Goal: Communication & Community: Answer question/provide support

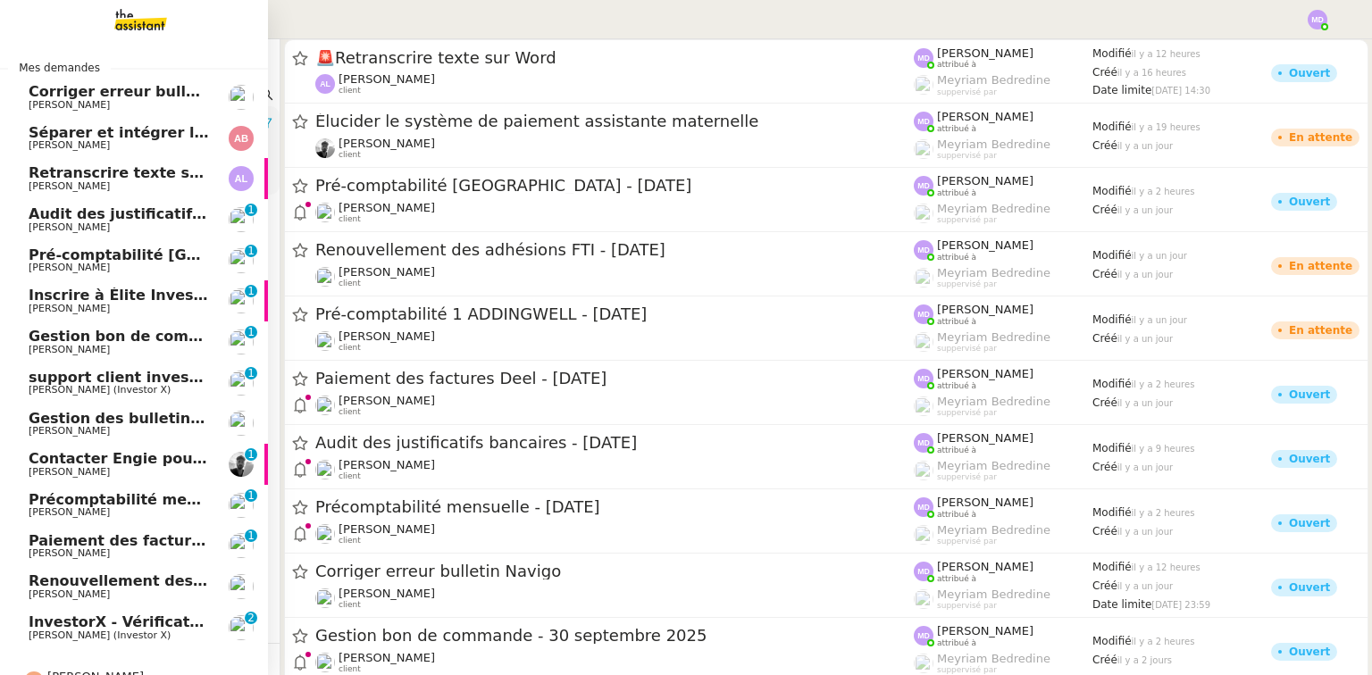
click at [171, 631] on span "[PERSON_NAME] (Investor X)" at bounding box center [119, 635] width 180 height 11
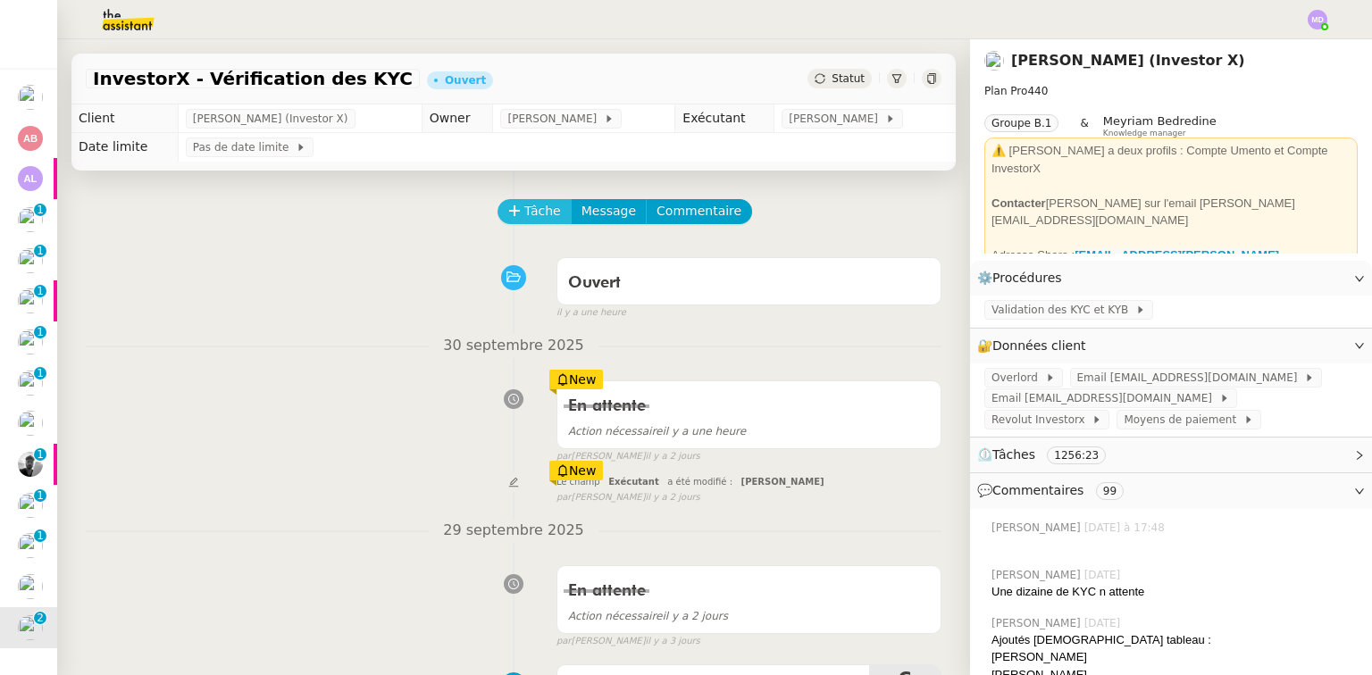
click at [507, 221] on button "Tâche" at bounding box center [534, 211] width 74 height 25
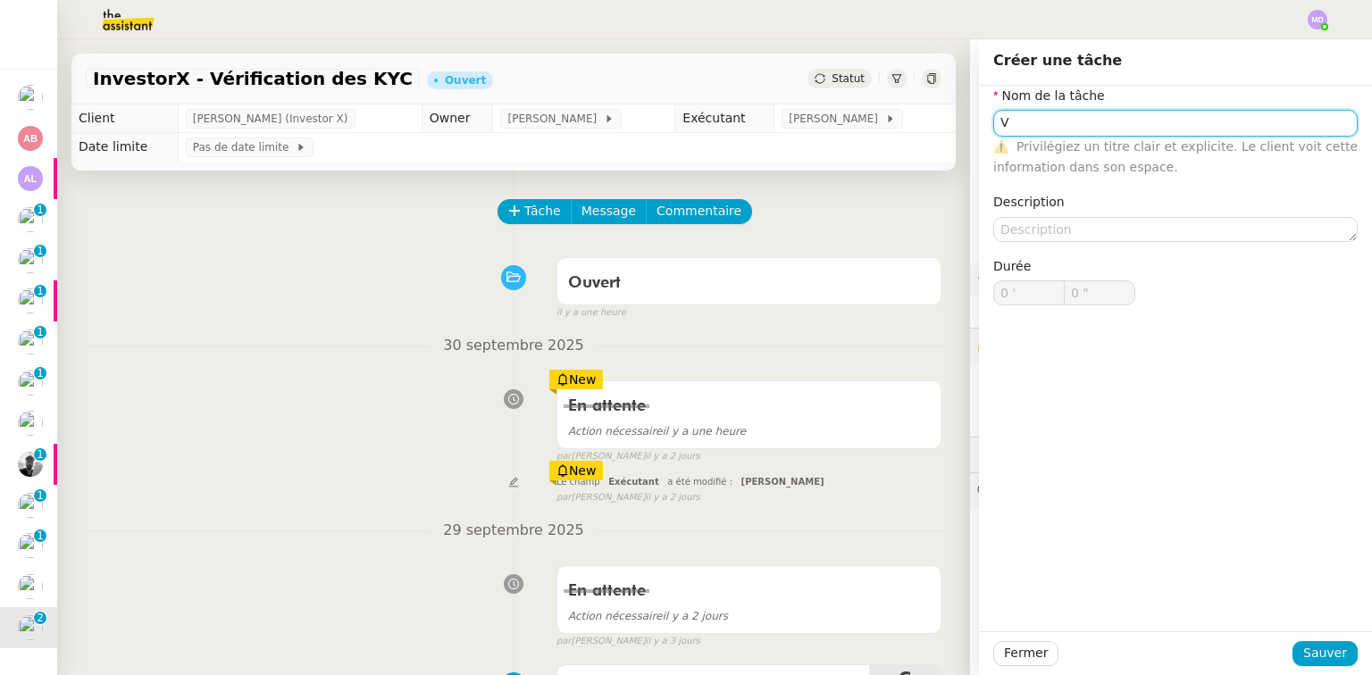
type input "V"
click at [1318, 655] on span "Sauver" at bounding box center [1325, 653] width 44 height 21
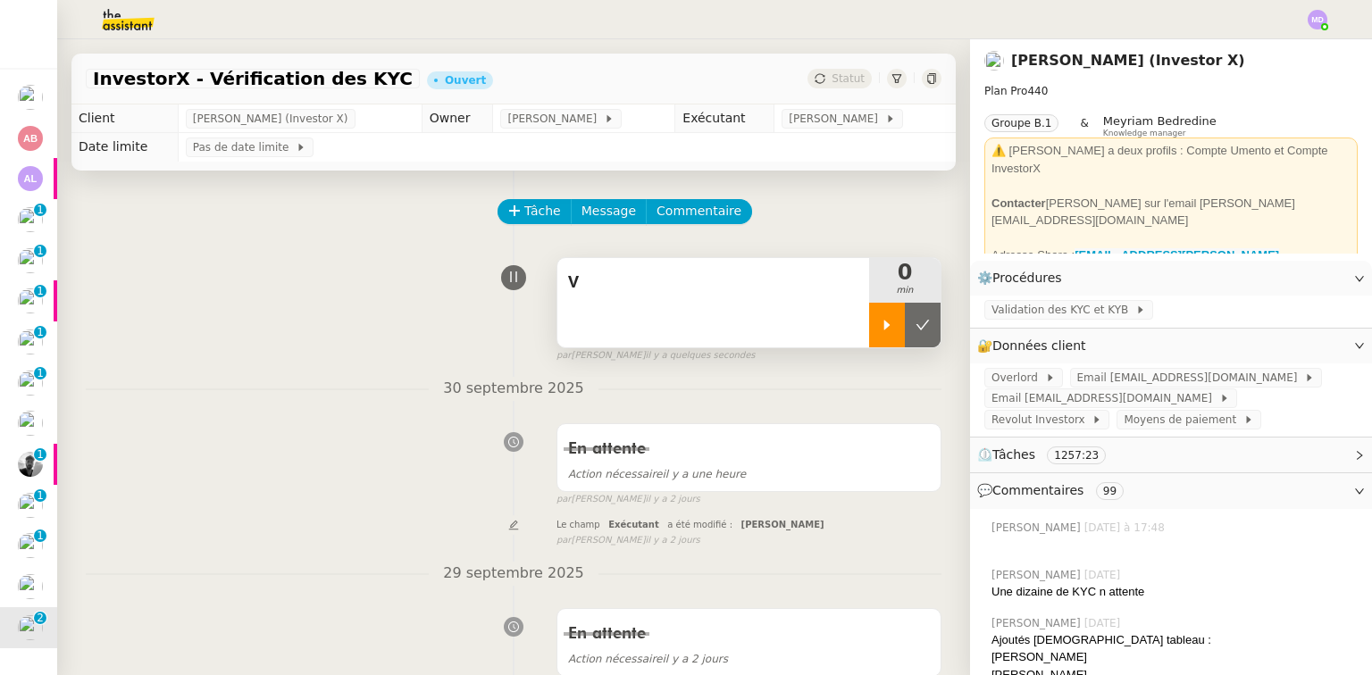
click at [880, 325] on icon at bounding box center [887, 325] width 14 height 14
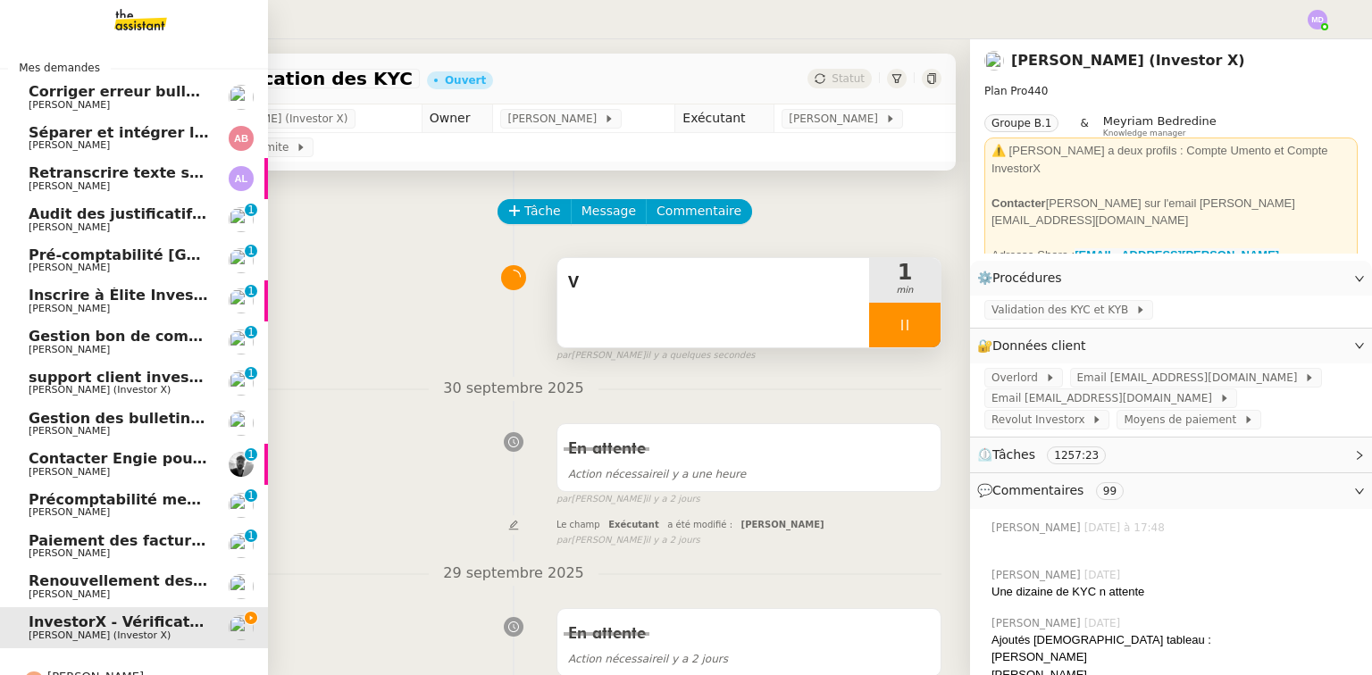
click at [92, 171] on span "Retranscrire texte sur Word" at bounding box center [141, 172] width 225 height 17
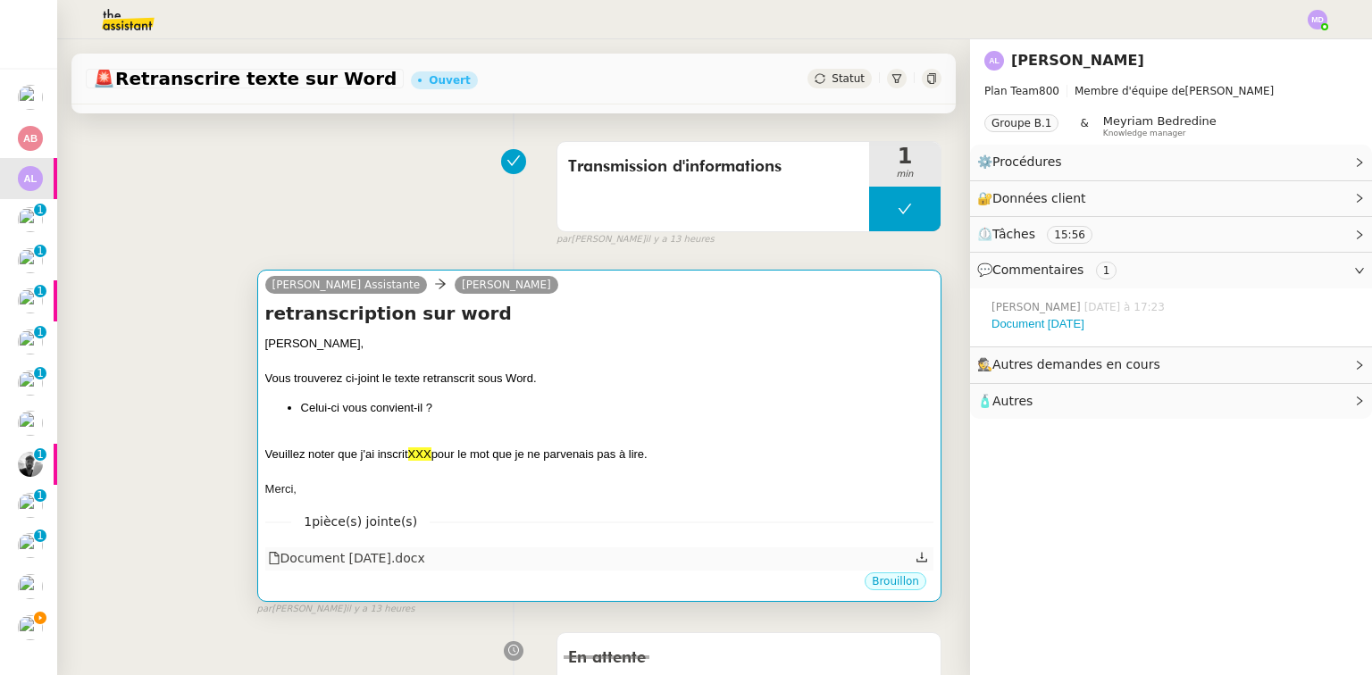
scroll to position [214, 0]
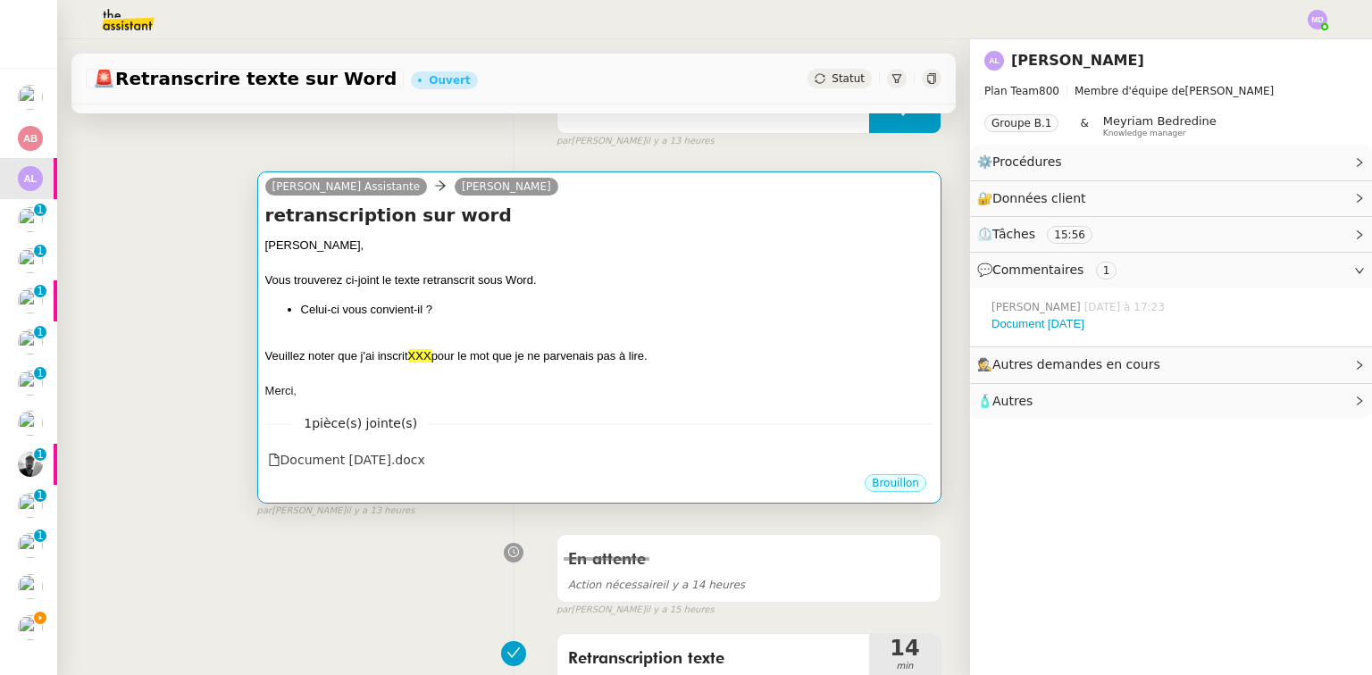
click at [619, 319] on li "Celui-ci vous convient-il ?" at bounding box center [617, 310] width 632 height 18
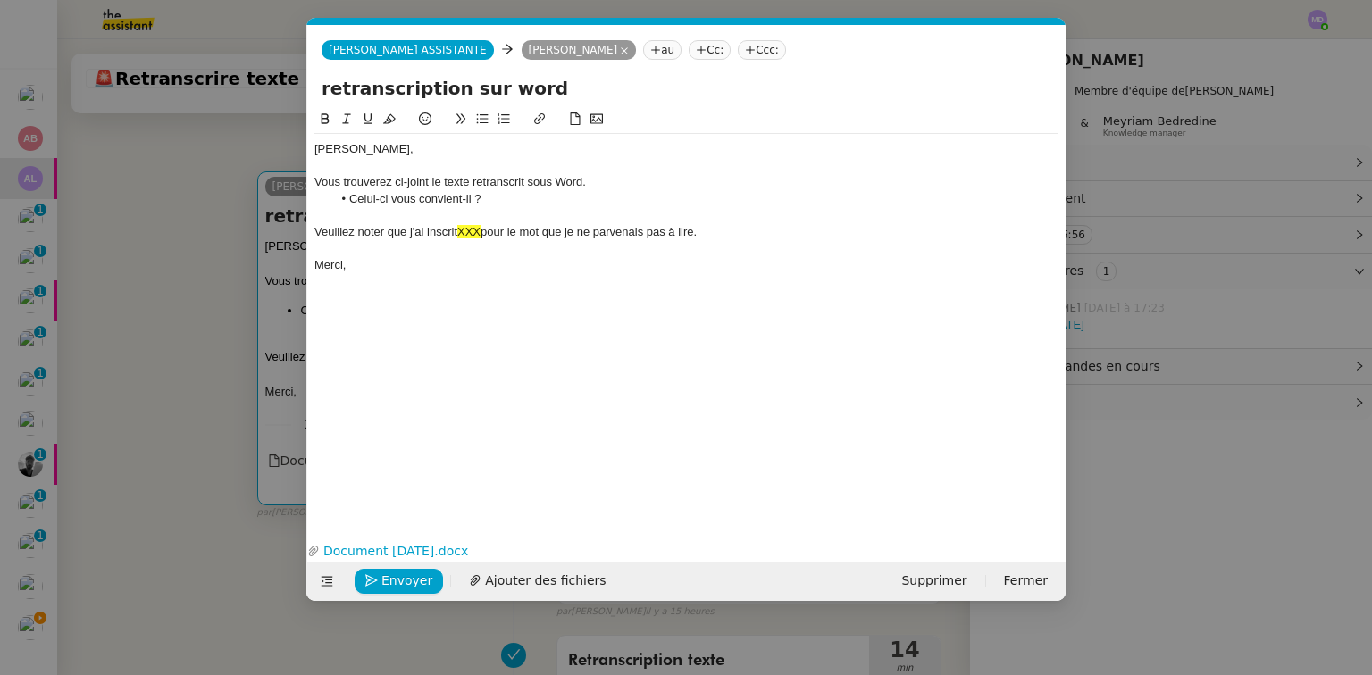
scroll to position [0, 38]
click at [400, 572] on span "Envoyer" at bounding box center [406, 581] width 51 height 21
click at [400, 572] on span "Confirmer l'envoi" at bounding box center [434, 581] width 107 height 21
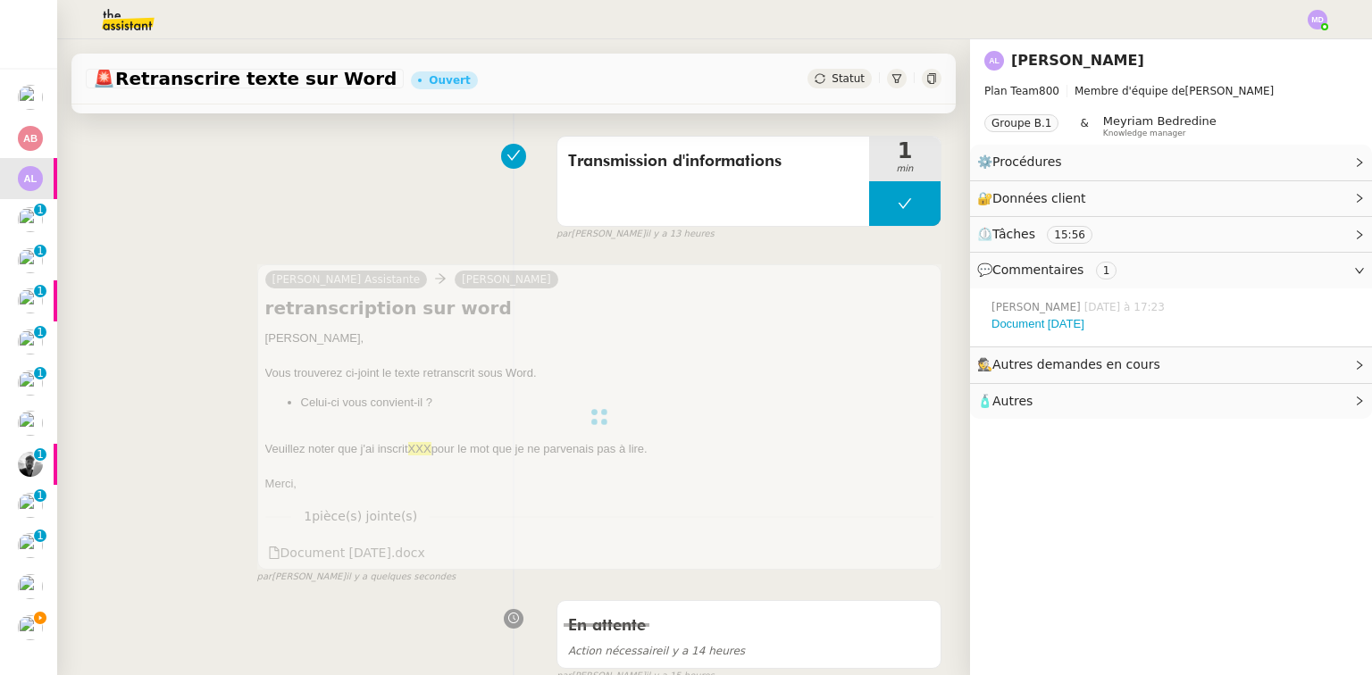
scroll to position [0, 0]
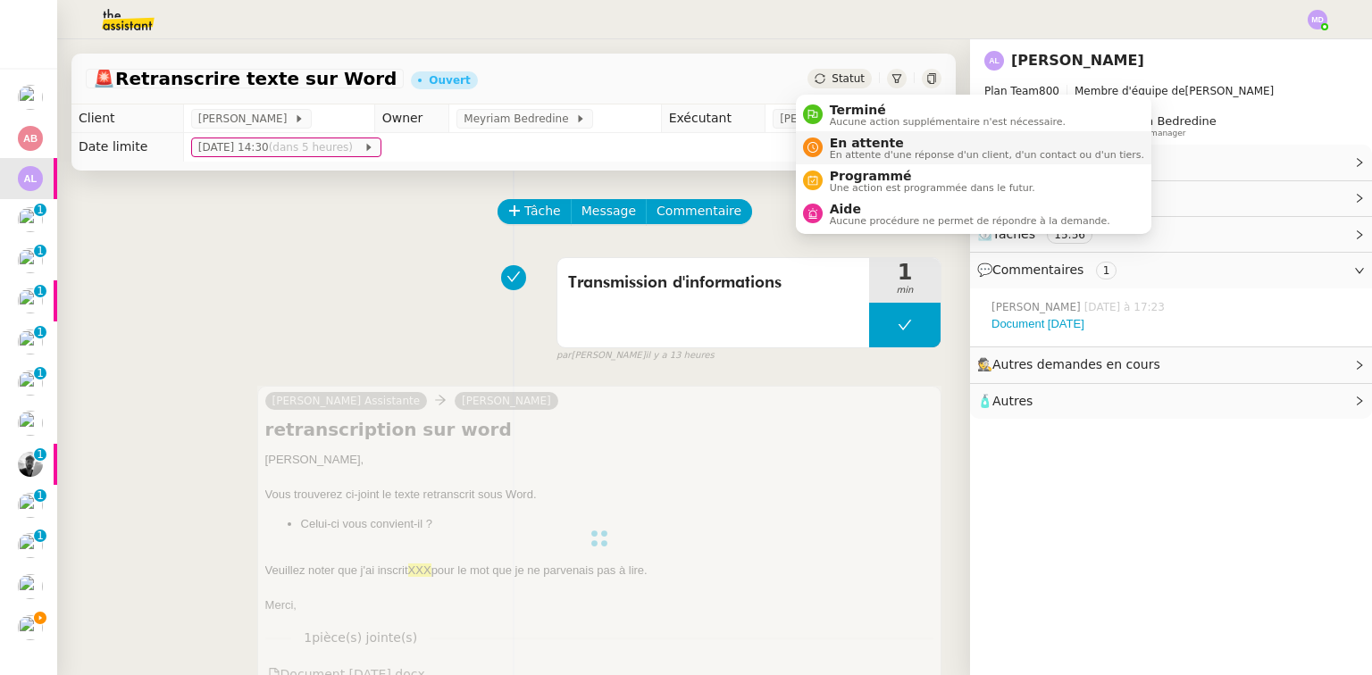
click at [827, 136] on div "En attente En attente d'une réponse d'un client, d'un contact ou d'un tiers." at bounding box center [982, 148] width 321 height 24
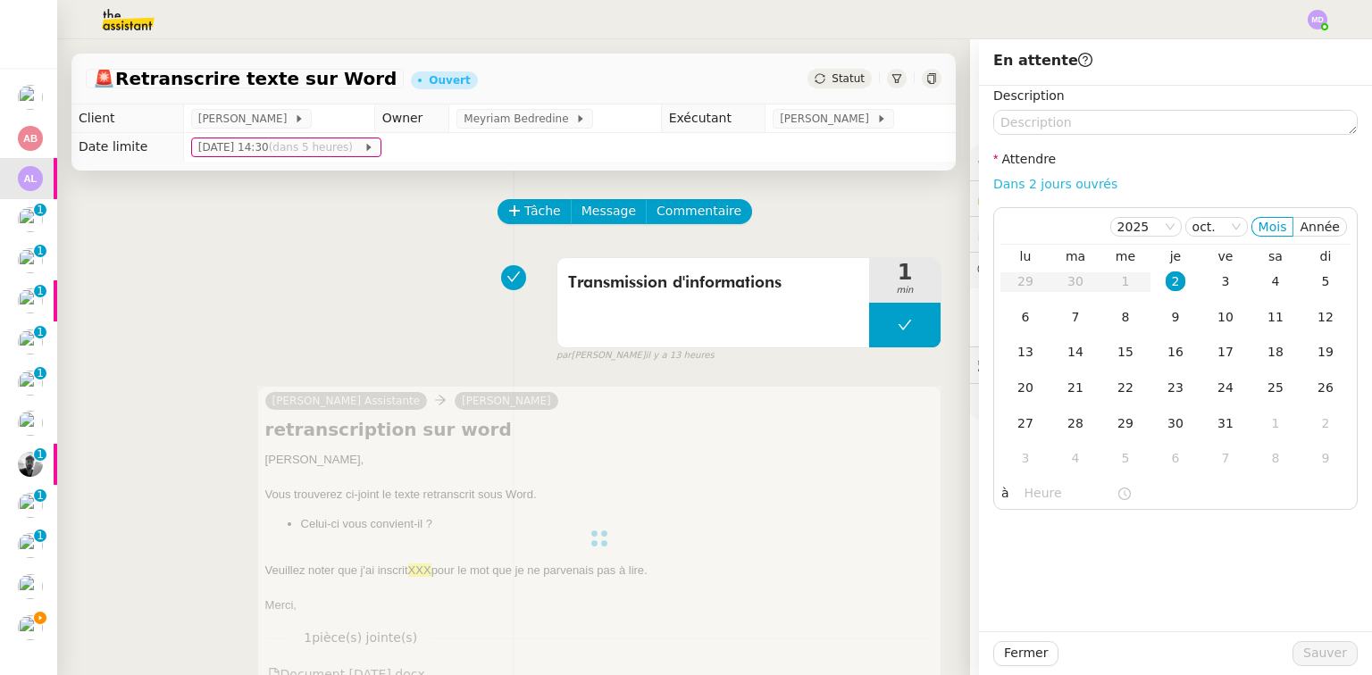
click at [1015, 180] on link "Dans 2 jours ouvrés" at bounding box center [1055, 184] width 124 height 14
type input "07:00"
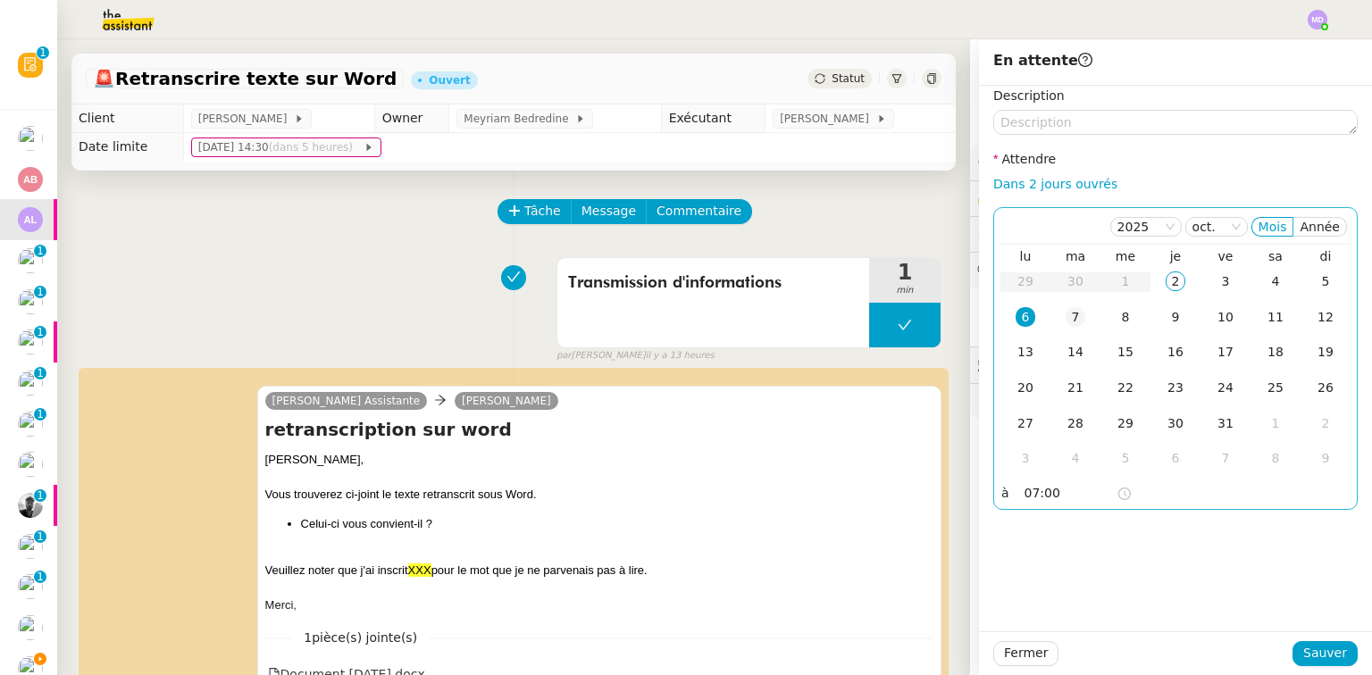
click at [1065, 315] on div "7" at bounding box center [1075, 317] width 20 height 20
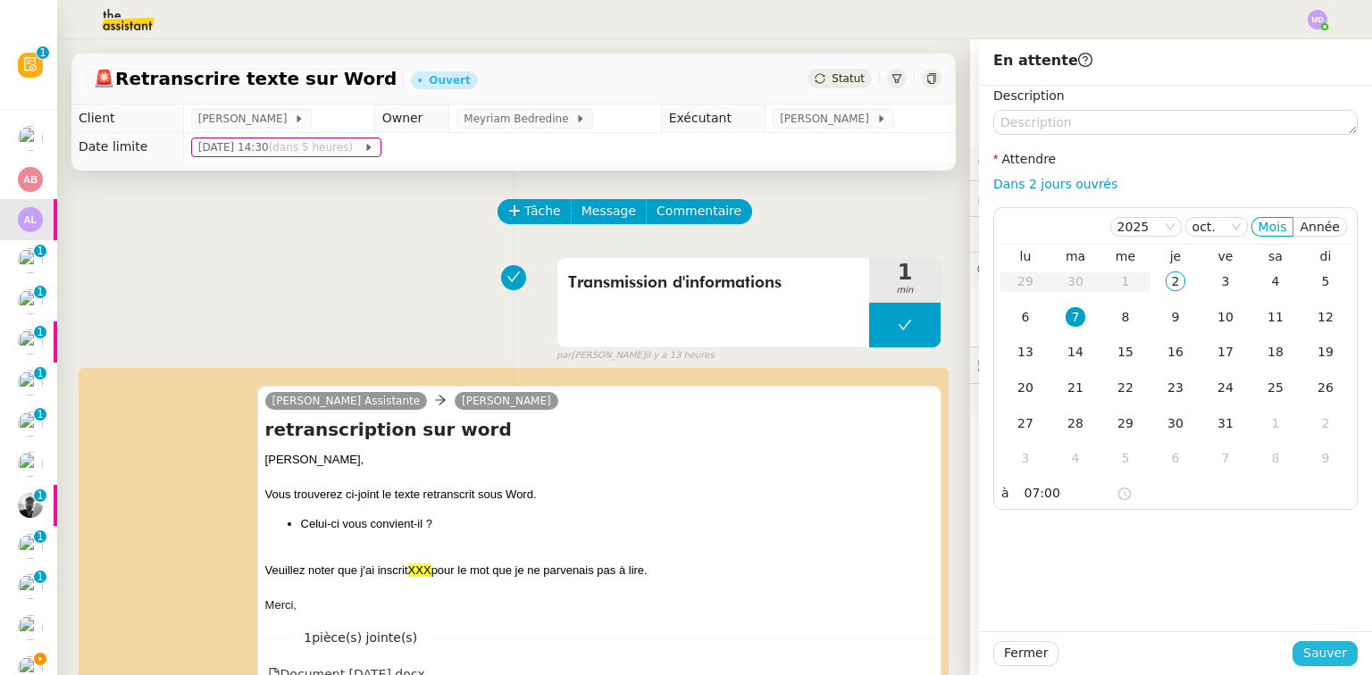
click at [1311, 656] on span "Sauver" at bounding box center [1325, 653] width 44 height 21
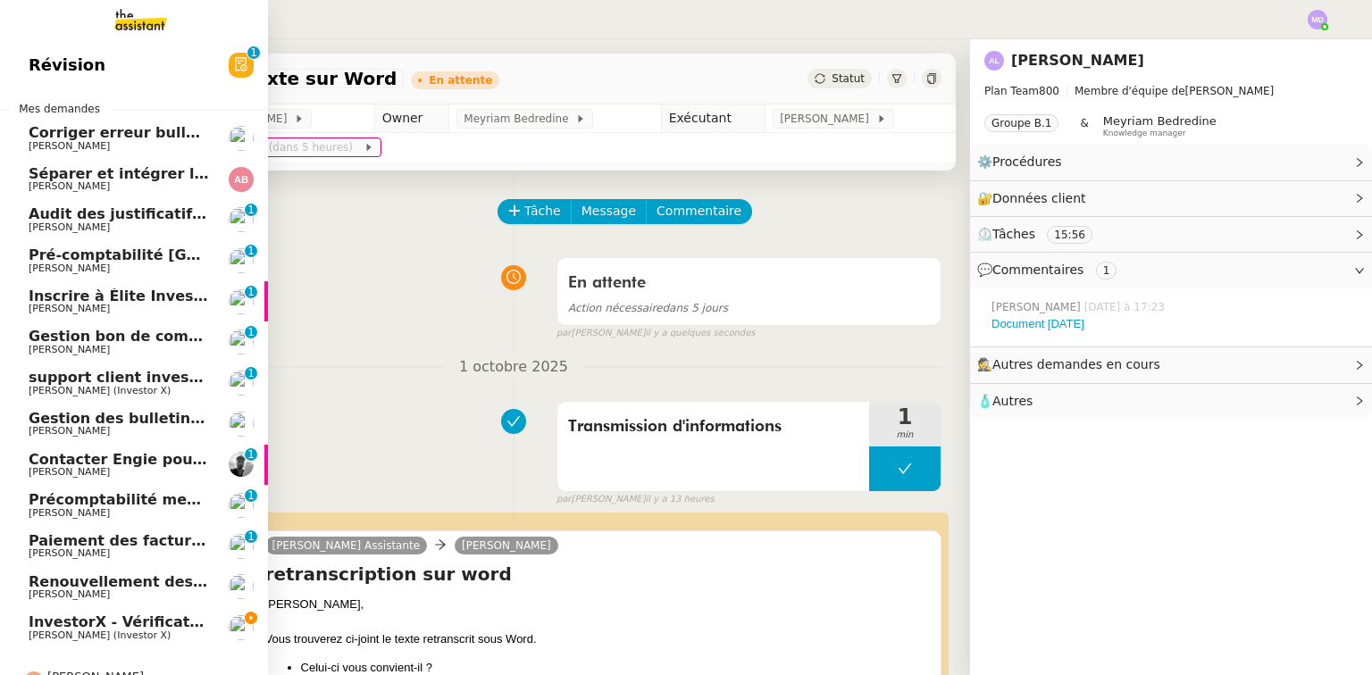
click at [100, 307] on span "[PERSON_NAME]" at bounding box center [119, 309] width 180 height 11
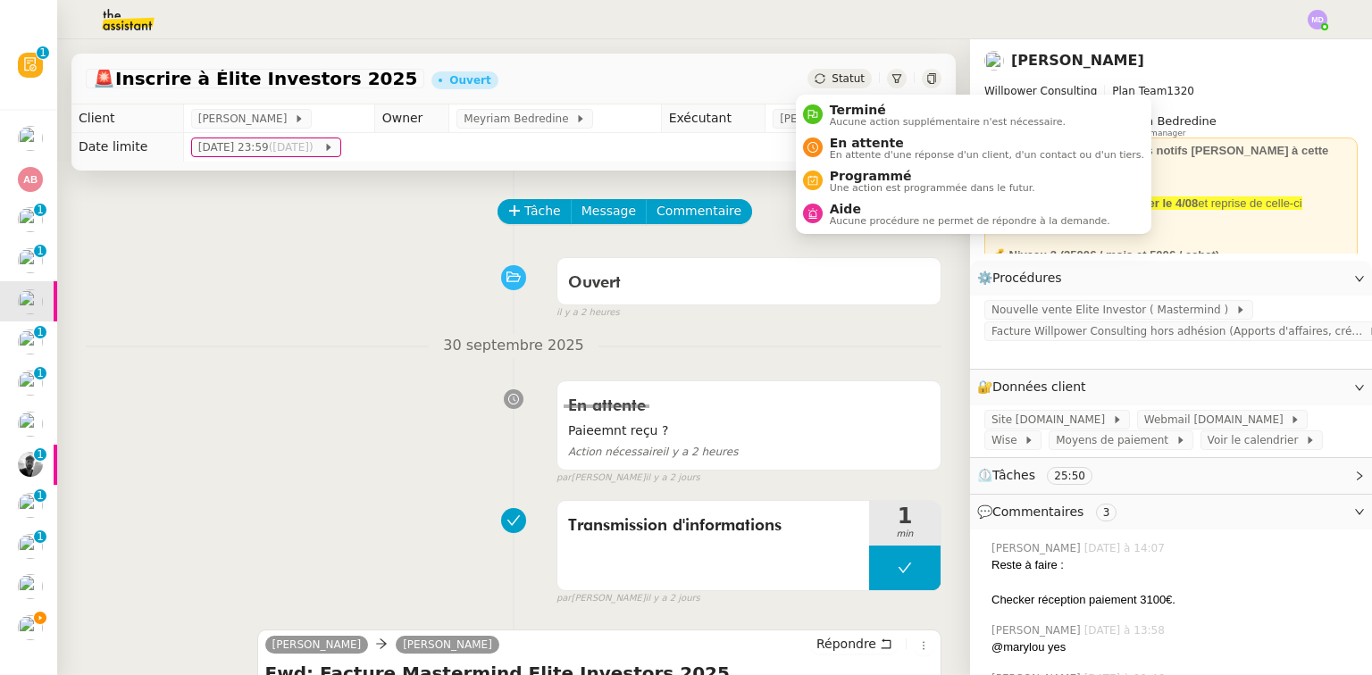
click at [838, 231] on ul "Terminé Aucune action supplémentaire n'est nécessaire. En attente En attente d'…" at bounding box center [973, 164] width 355 height 139
click at [843, 212] on span "Aide" at bounding box center [970, 209] width 280 height 14
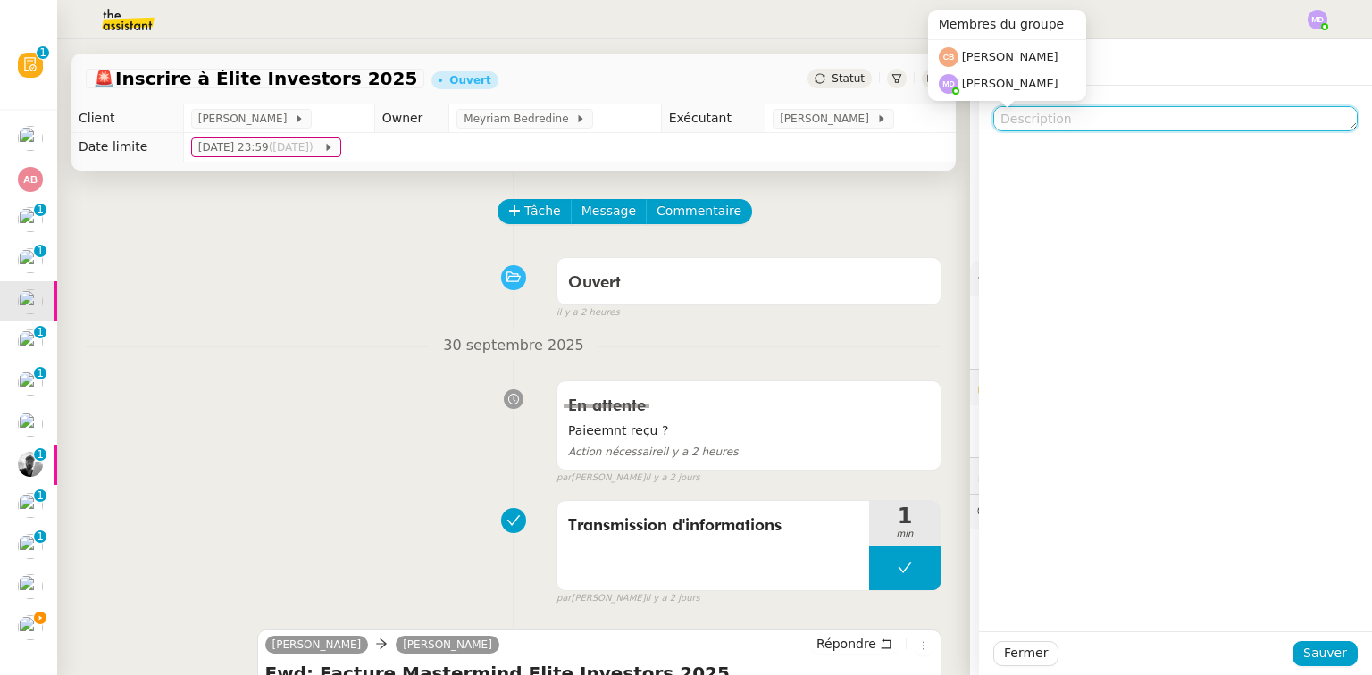
click at [1007, 129] on textarea at bounding box center [1175, 118] width 364 height 25
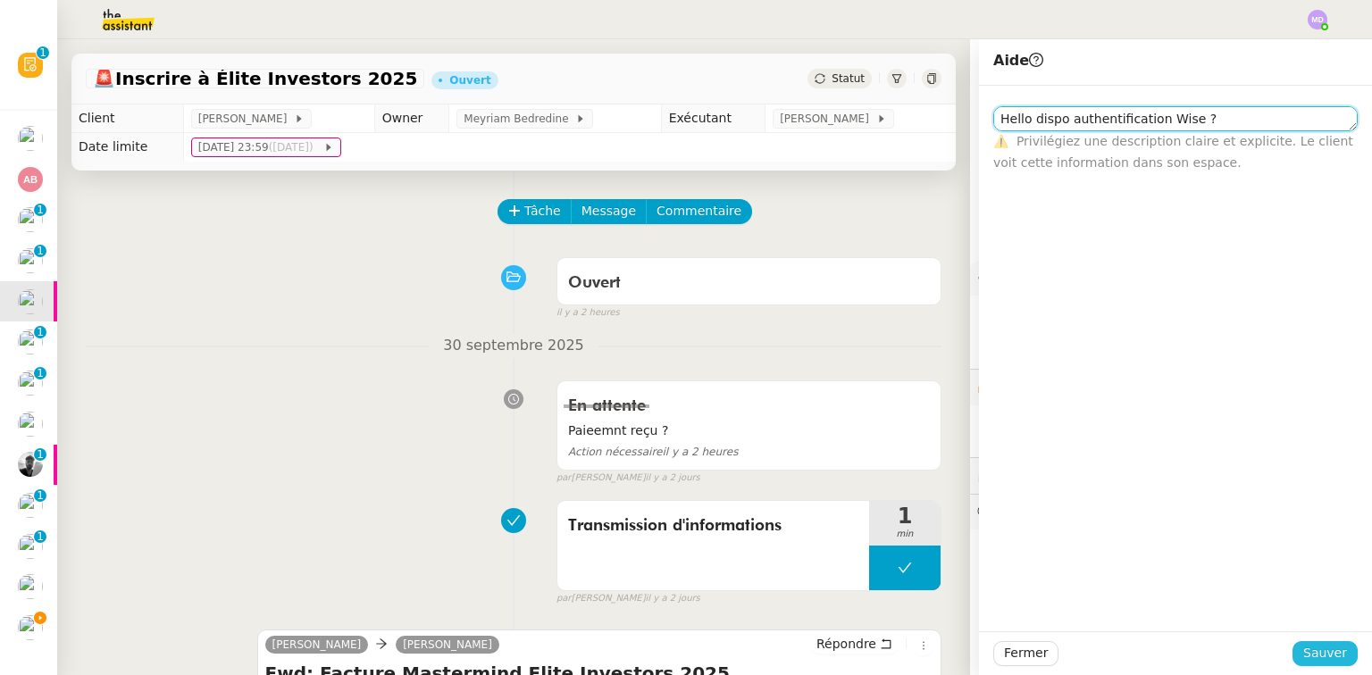
type textarea "Hello dispo authentification Wise ?"
click at [1309, 646] on span "Sauver" at bounding box center [1325, 653] width 44 height 21
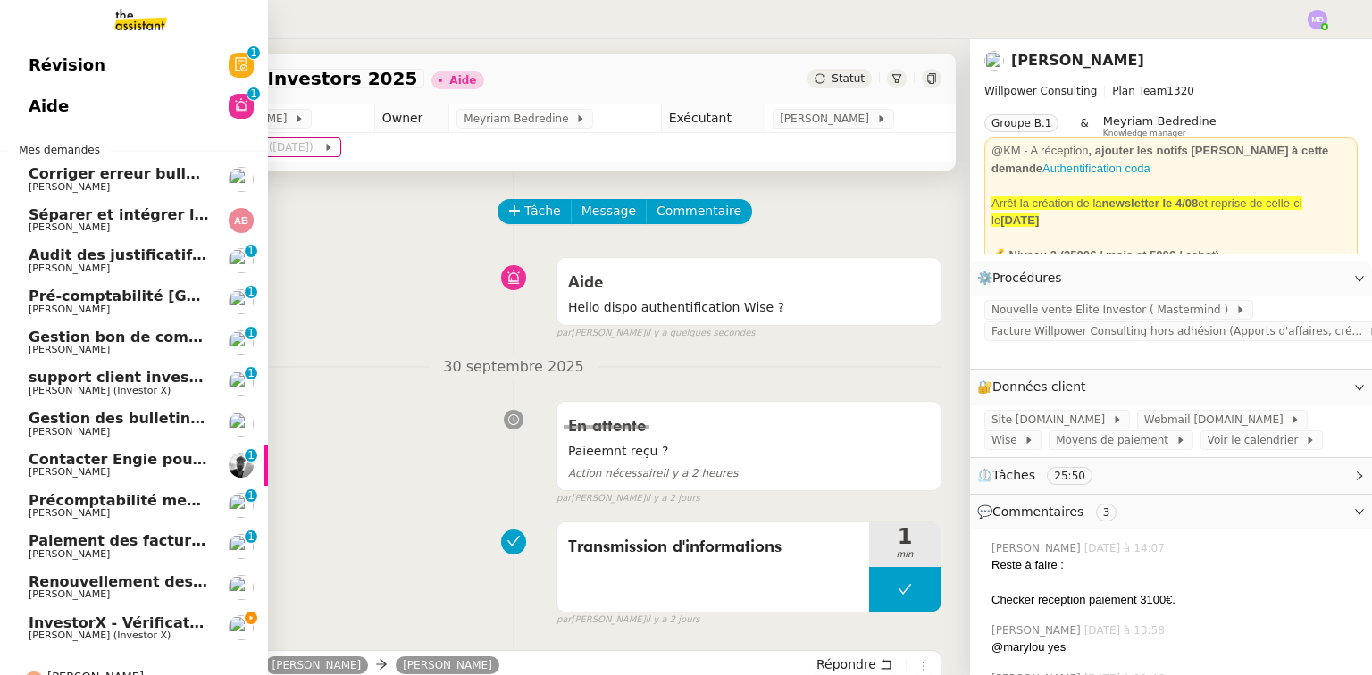
click at [39, 644] on link "InvestorX - Vérification des KYC Cédric Tempestini (Investor X)" at bounding box center [134, 628] width 268 height 41
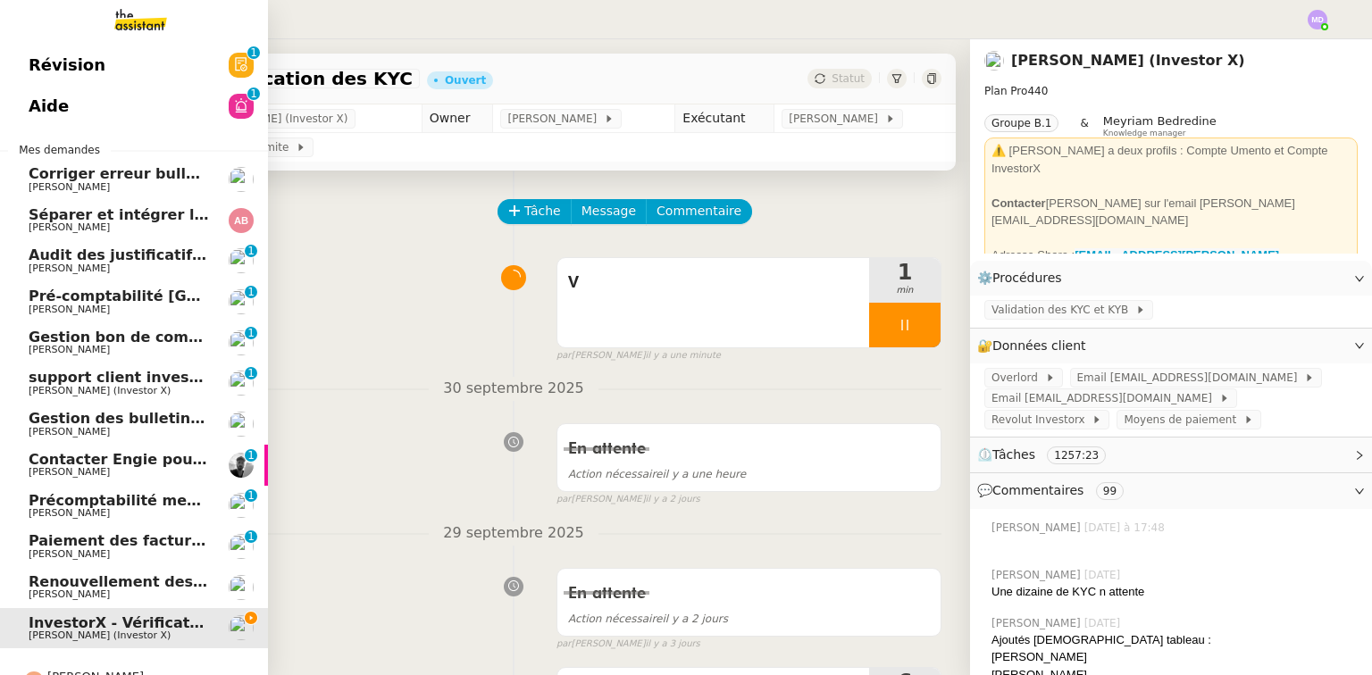
click at [129, 431] on span "[PERSON_NAME]" at bounding box center [119, 432] width 180 height 11
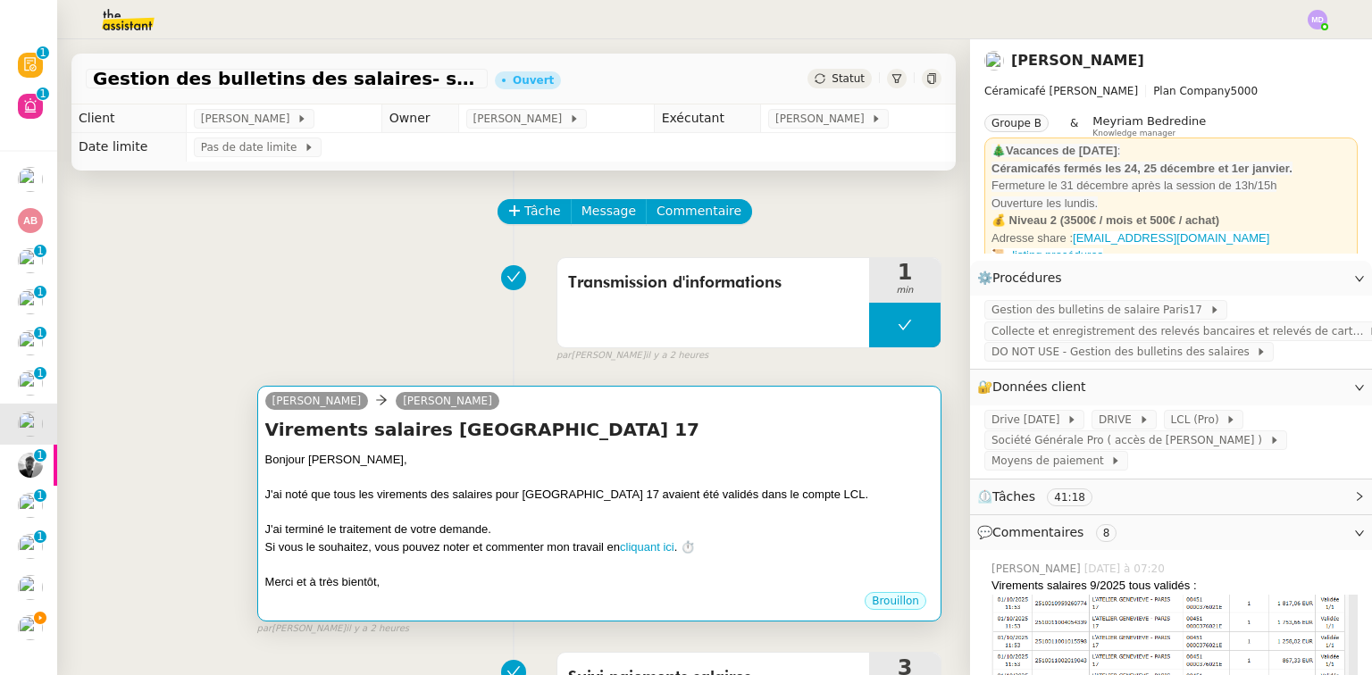
click at [530, 410] on div "Charlie Genevieve Landsmann" at bounding box center [599, 403] width 668 height 27
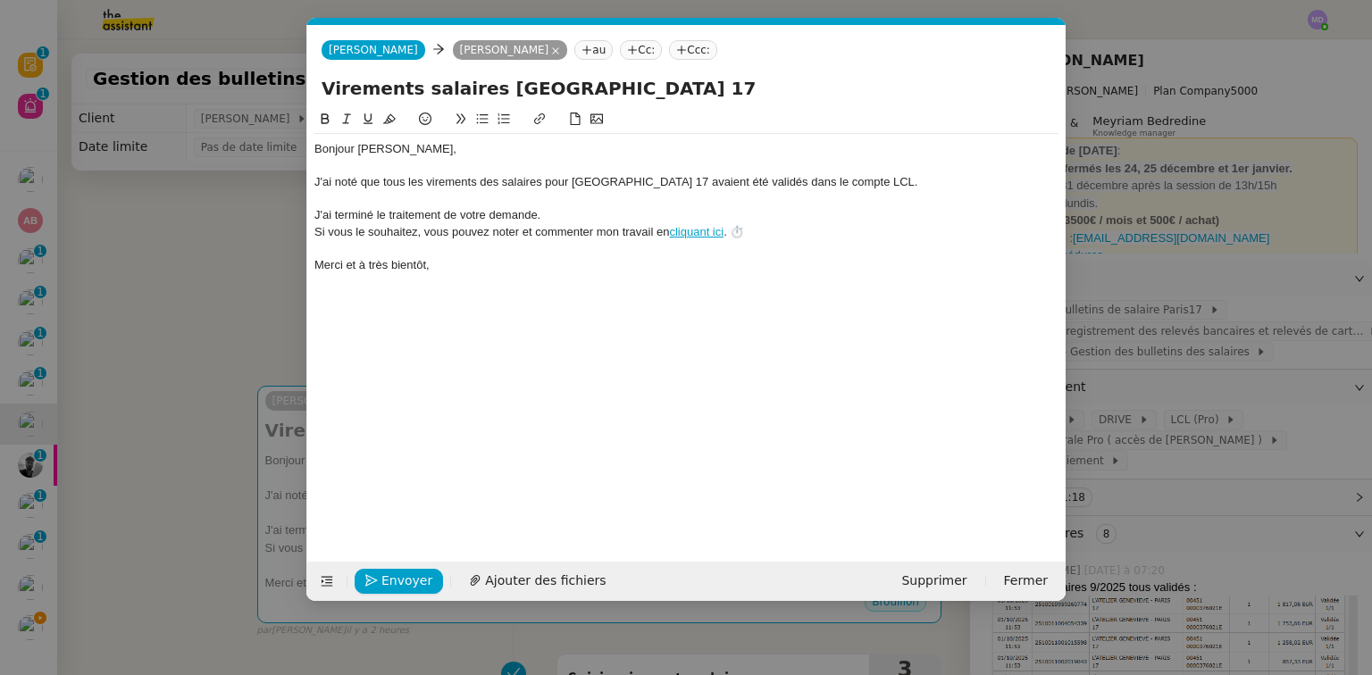
scroll to position [0, 38]
click at [391, 571] on span "Envoyer" at bounding box center [406, 581] width 51 height 21
click at [391, 571] on span "Confirmer l'envoi" at bounding box center [434, 581] width 107 height 21
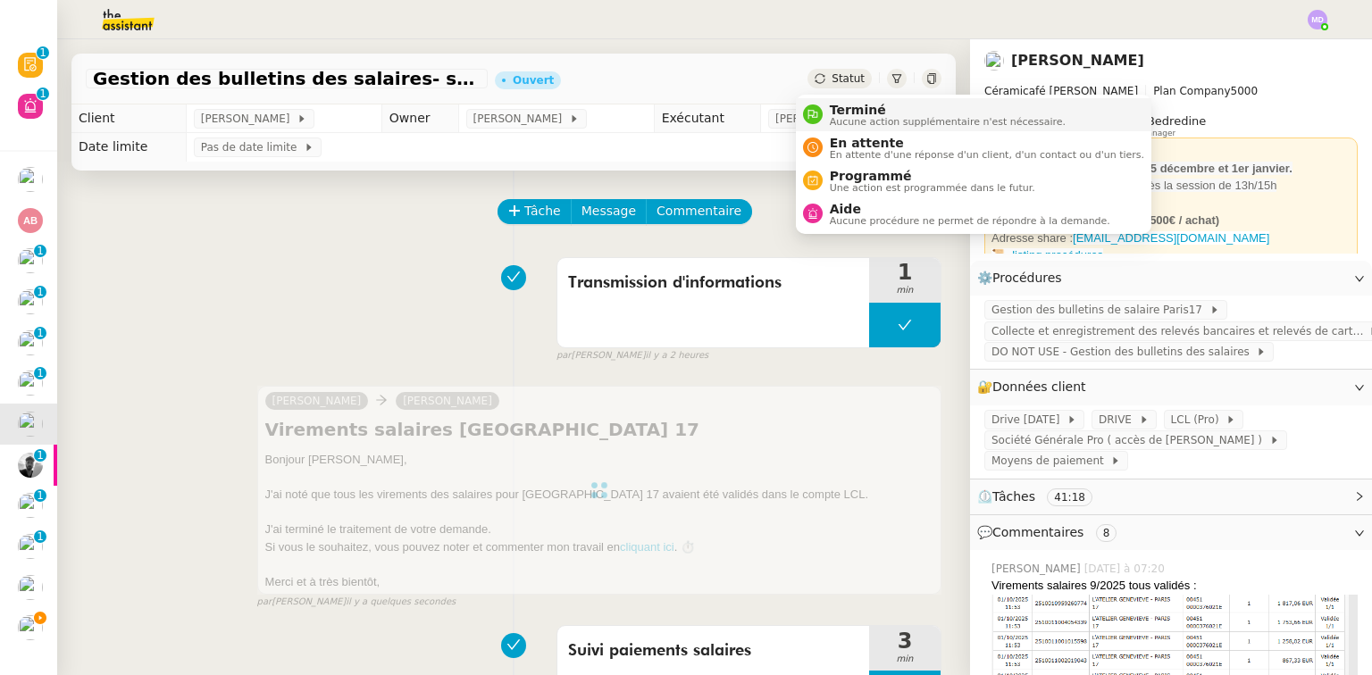
click at [821, 100] on li "Terminé Aucune action supplémentaire n'est nécessaire." at bounding box center [973, 114] width 355 height 33
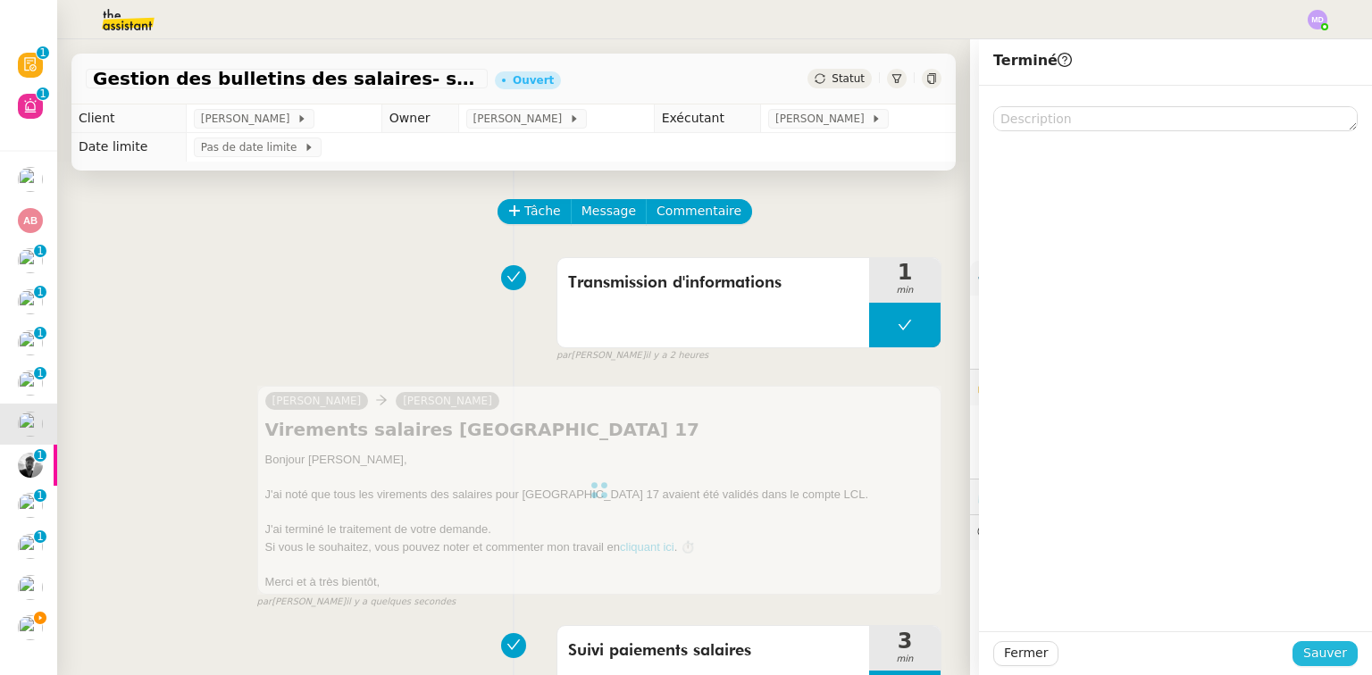
click at [1329, 657] on span "Sauver" at bounding box center [1325, 653] width 44 height 21
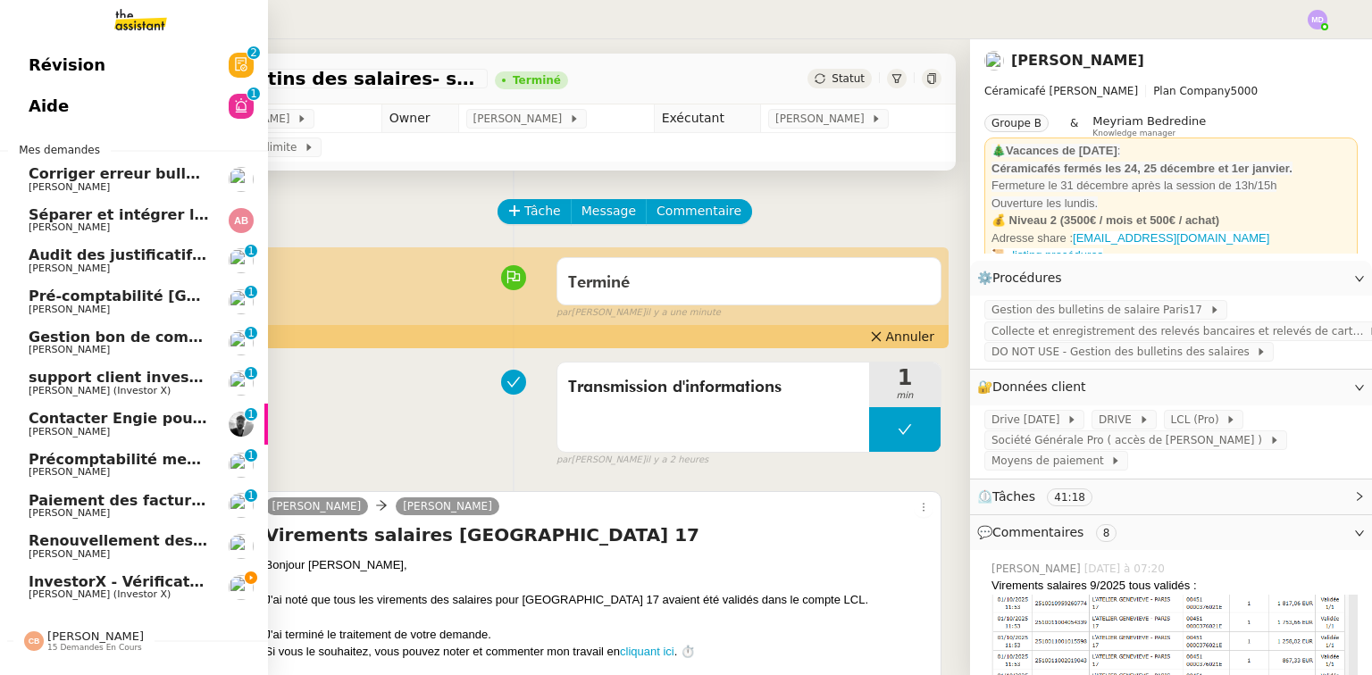
click at [78, 562] on link "Renouvellement des adhésions FTI - 1 septembre 2025 Cédric Tempestini" at bounding box center [134, 546] width 268 height 41
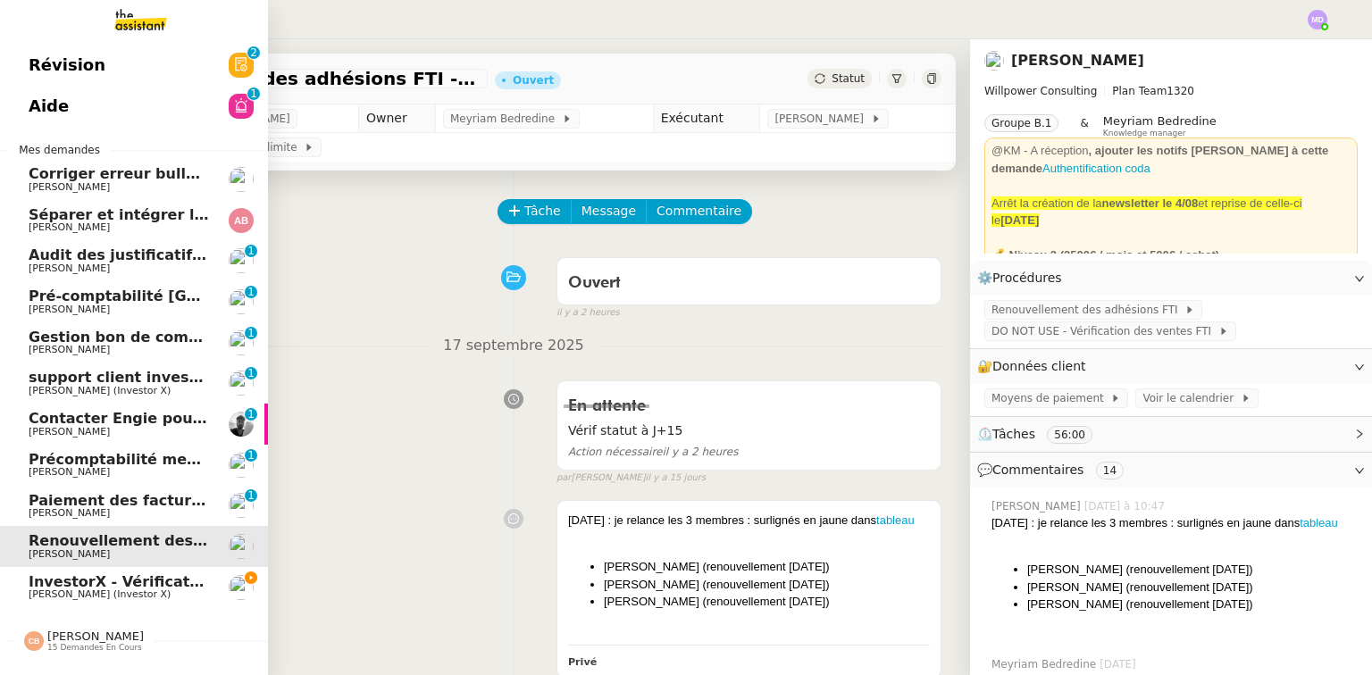
click at [79, 571] on link "InvestorX - Vérification des KYC Cédric Tempestini (Investor X)" at bounding box center [134, 587] width 268 height 41
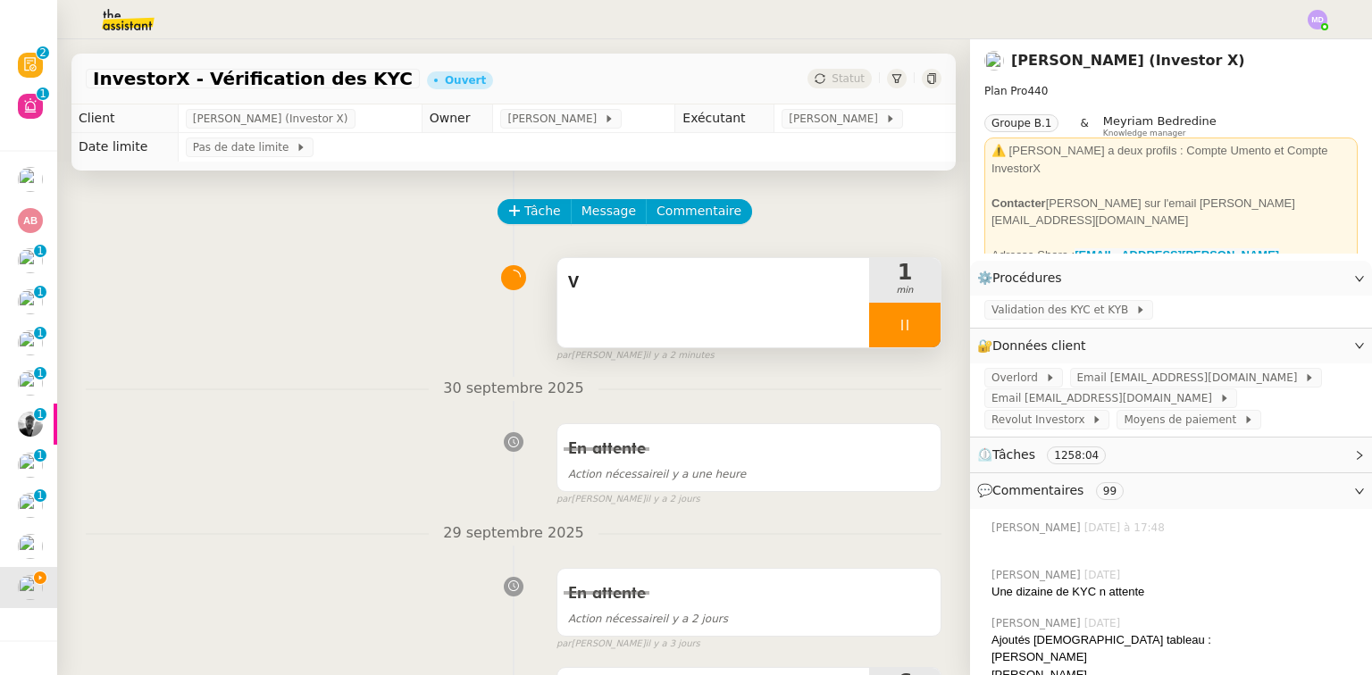
click at [609, 310] on div "V" at bounding box center [713, 302] width 312 height 89
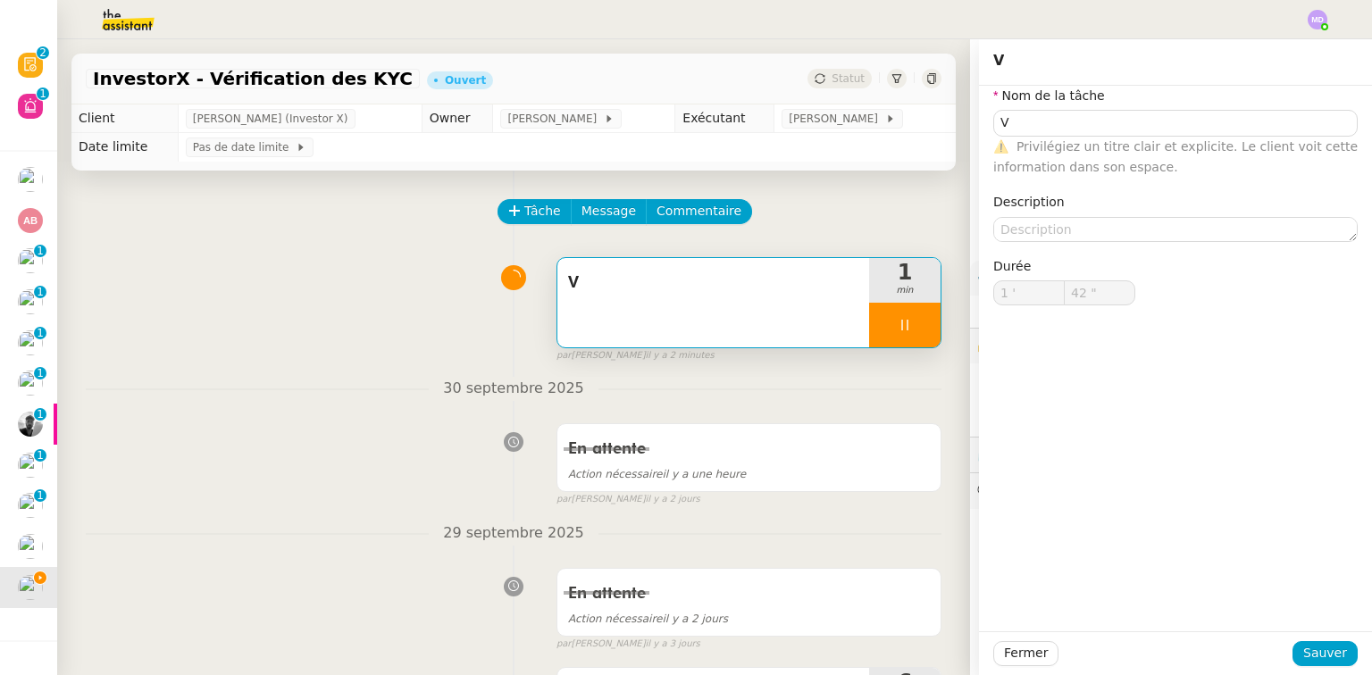
click at [1029, 139] on span "Privilégiez un titre clair et explicite. Le client voit cette information dans …" at bounding box center [1175, 156] width 364 height 35
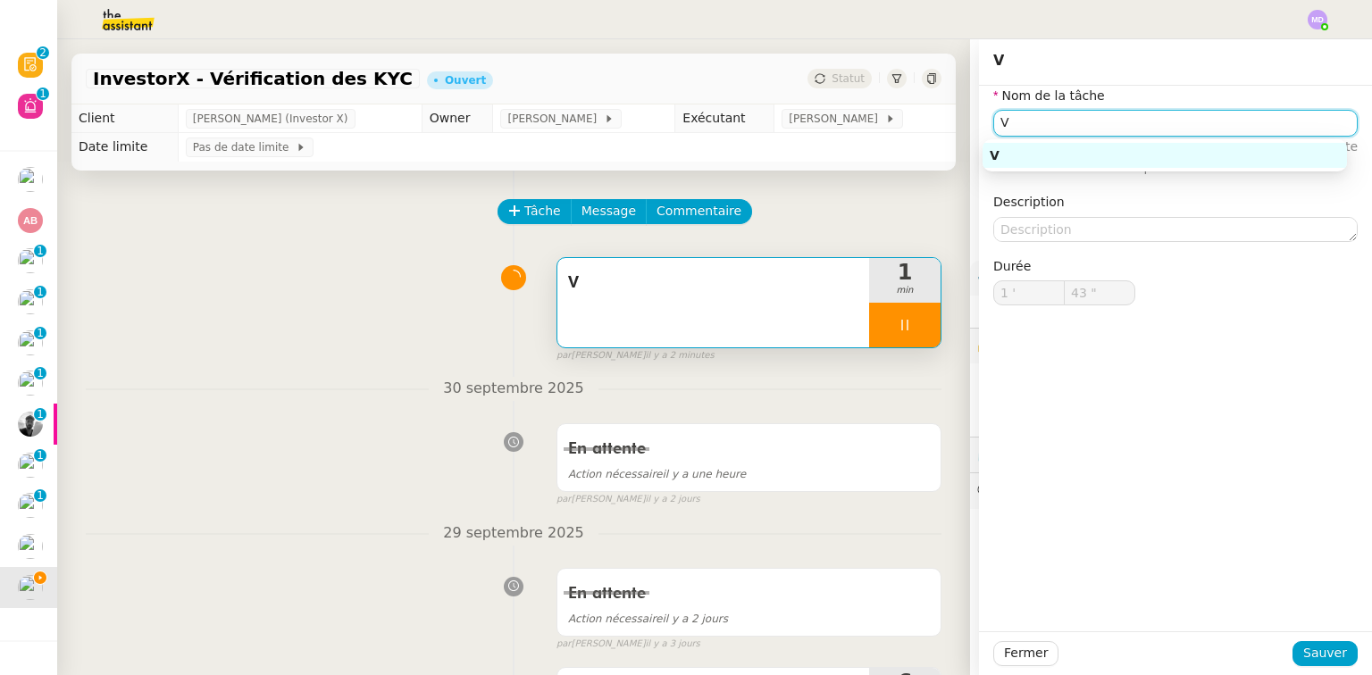
click at [1031, 127] on input "V" at bounding box center [1175, 123] width 364 height 26
type input "44 ""
type input "Validation"
type input "45 ""
type input "Validation des KYC"
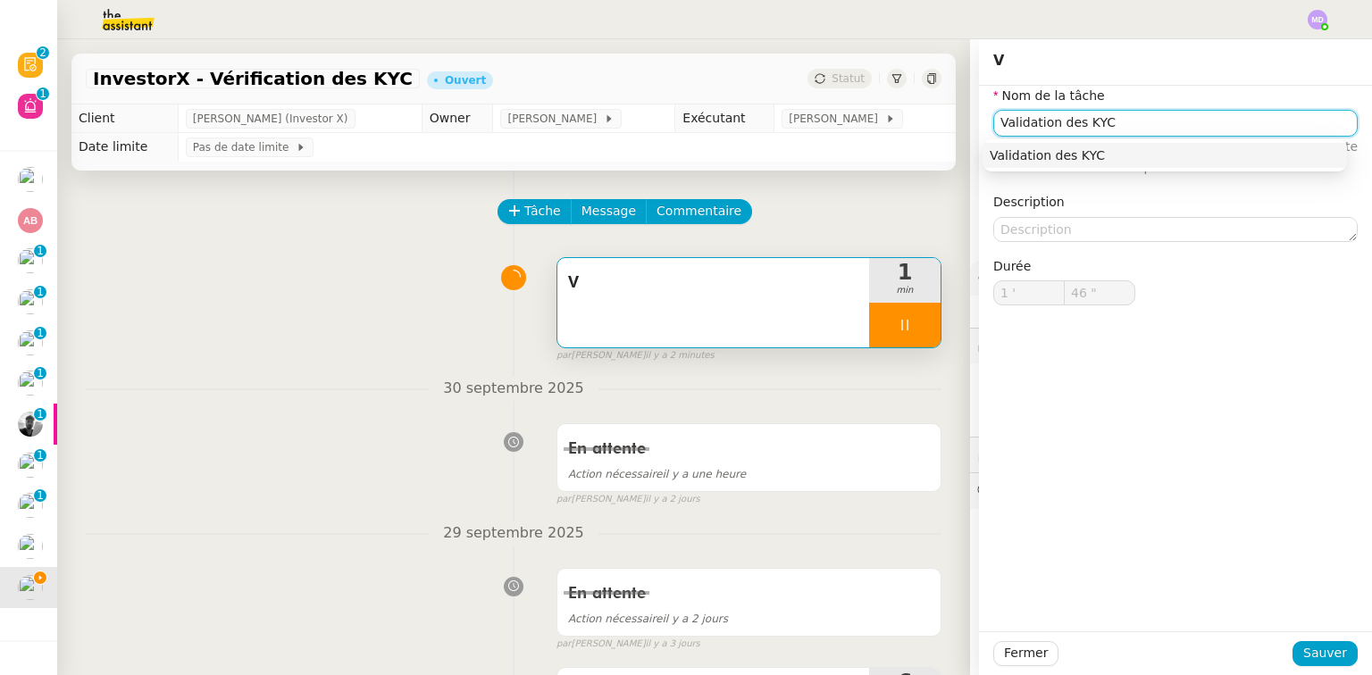
type input "47 ""
type input "Validation des KYC"
click at [1322, 657] on span "Sauver" at bounding box center [1325, 653] width 44 height 21
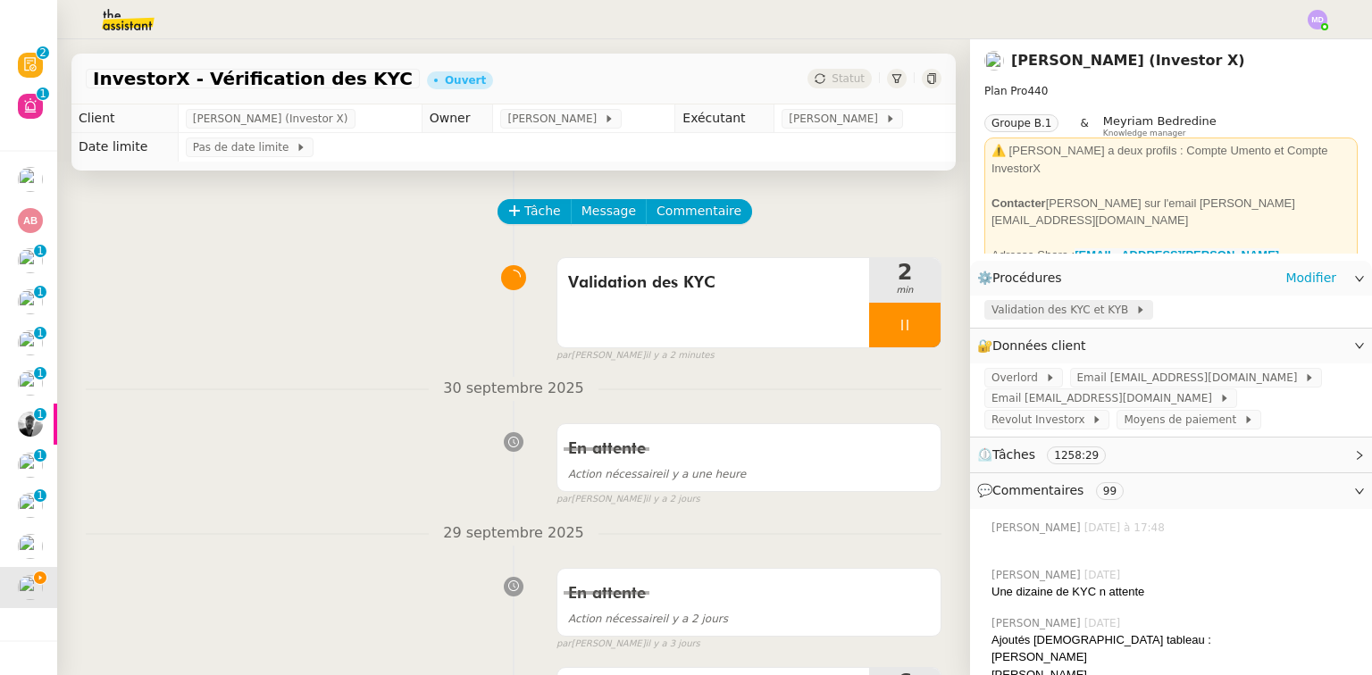
click at [1093, 315] on span "Validation des KYC et KYB" at bounding box center [1063, 310] width 144 height 18
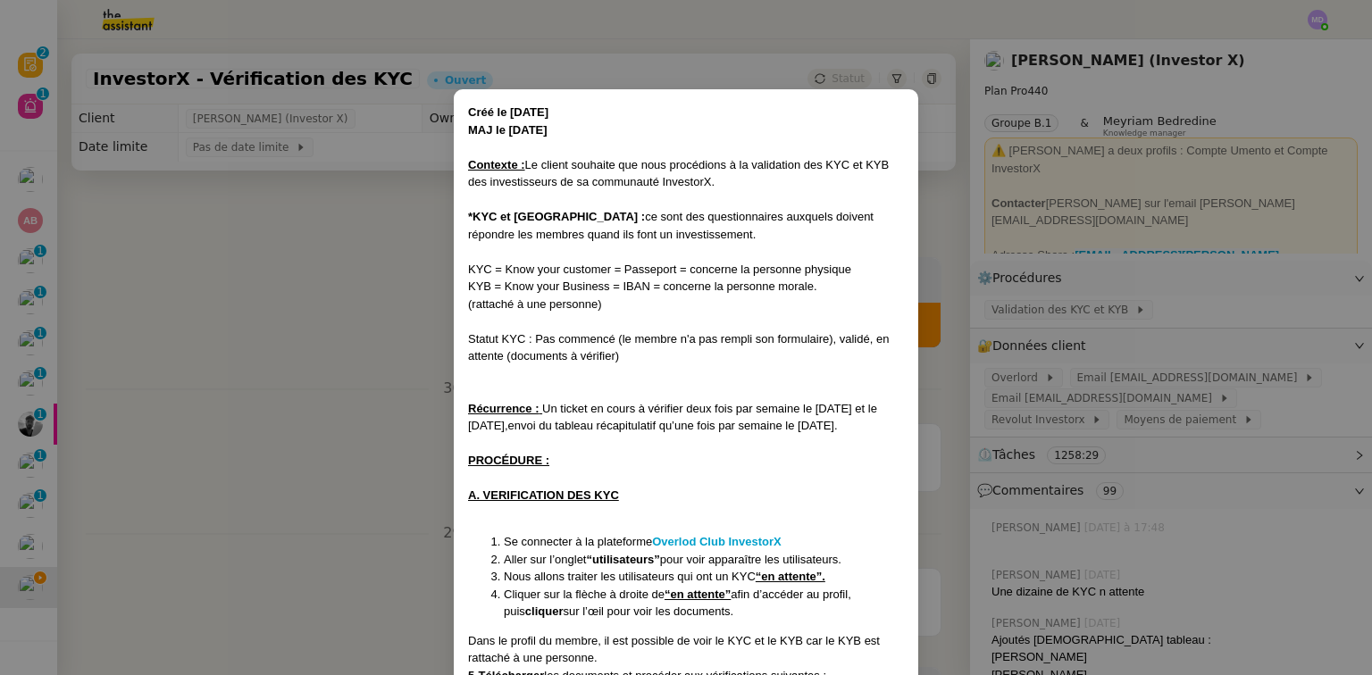
click at [351, 411] on nz-modal-container "Créé le [DATE] MAJ le [DATE] Contexte : Le client souhaite que nous procédions …" at bounding box center [686, 337] width 1372 height 675
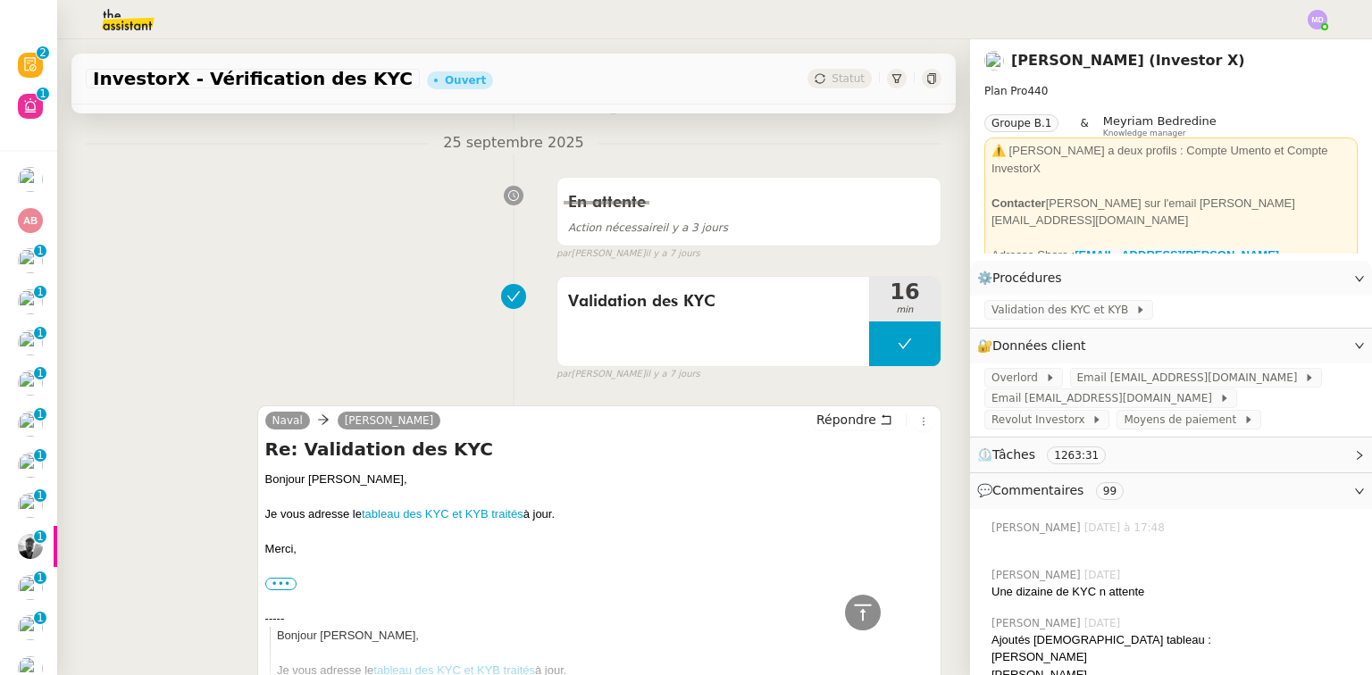
scroll to position [857, 0]
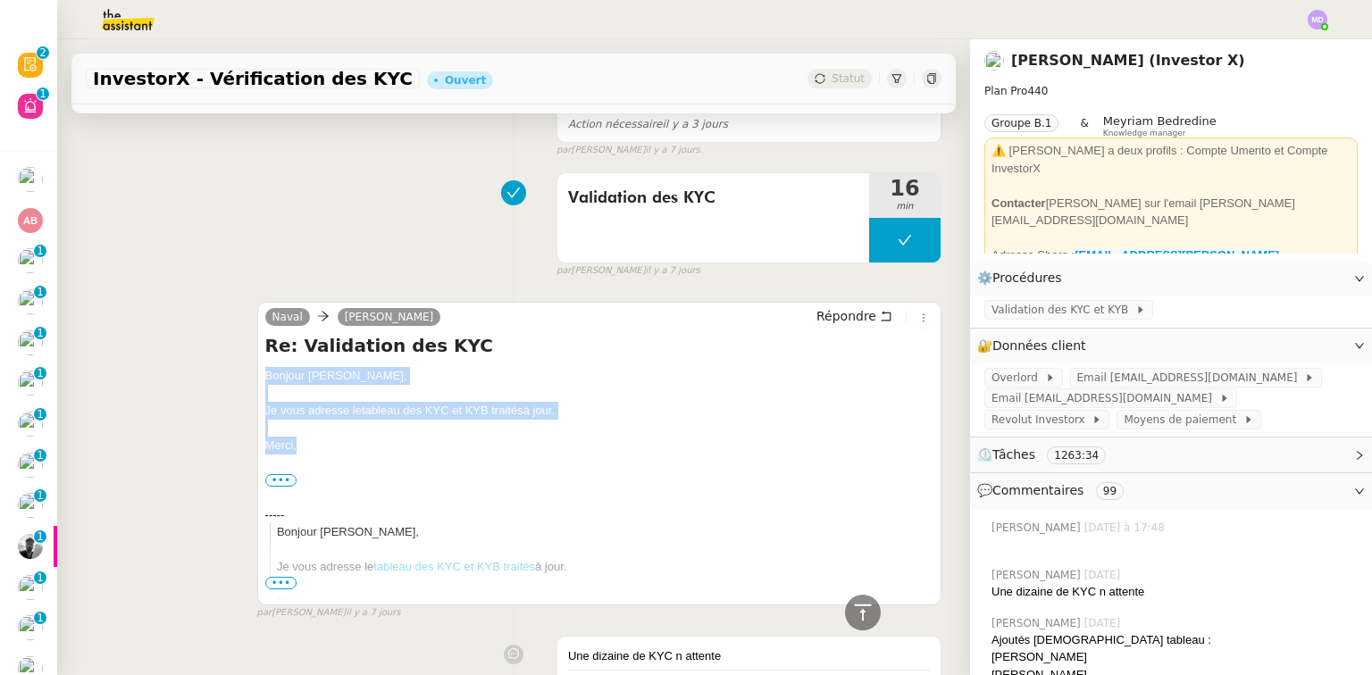
drag, startPoint x: 329, startPoint y: 443, endPoint x: 257, endPoint y: 382, distance: 93.8
click at [257, 382] on div "Naval [PERSON_NAME] Répondre Re: Validation des KYC Bonjour [PERSON_NAME], Je v…" at bounding box center [599, 454] width 684 height 304
copy div "Bonjour [PERSON_NAME], Je vous adresse le tableau des KYC et KYB traités à jour…"
click at [839, 314] on span "Répondre" at bounding box center [846, 316] width 60 height 18
